Goal: Check status: Check status

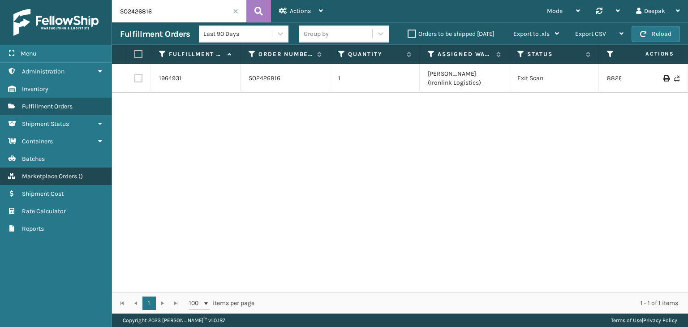
click at [50, 172] on span "Marketplace Orders" at bounding box center [49, 176] width 55 height 8
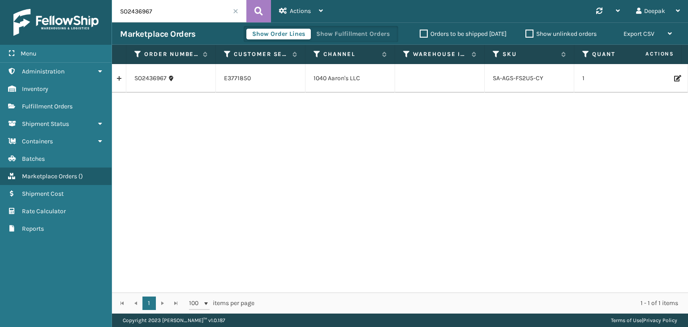
click at [173, 13] on input "SO2436967" at bounding box center [179, 11] width 134 height 22
paste input "8058"
type input "SO2438058"
click at [250, 8] on button at bounding box center [258, 11] width 25 height 22
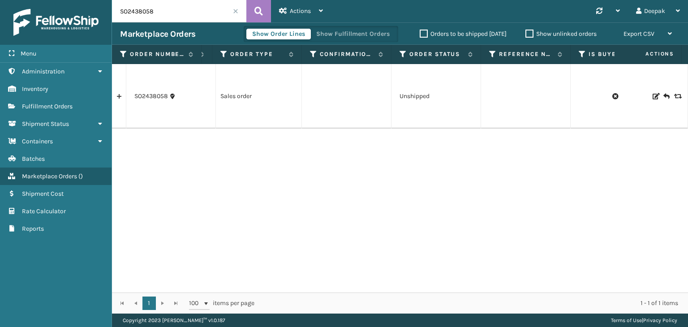
scroll to position [0, 638]
